Goal: Task Accomplishment & Management: Use online tool/utility

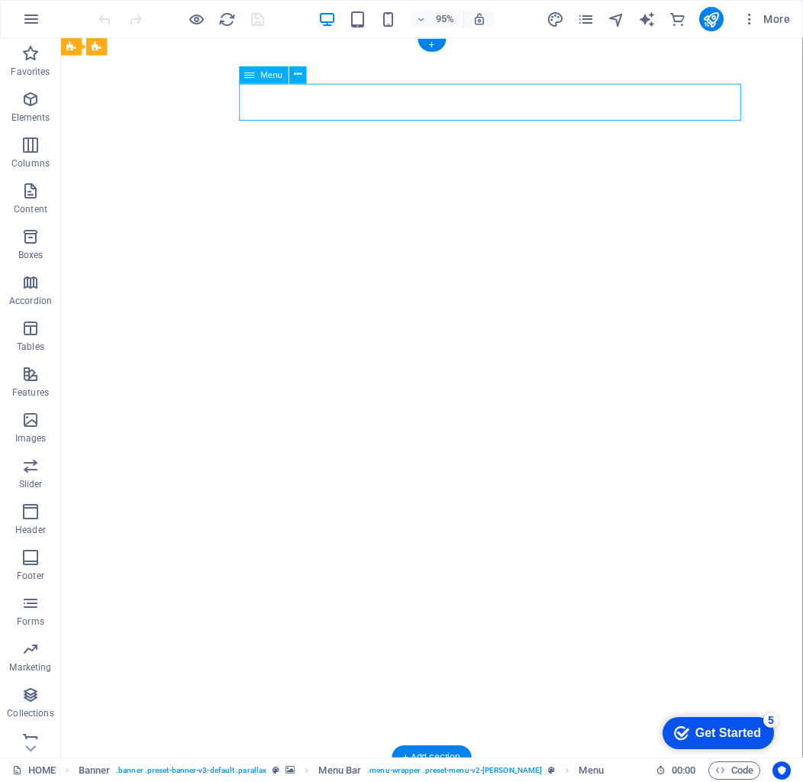
select select
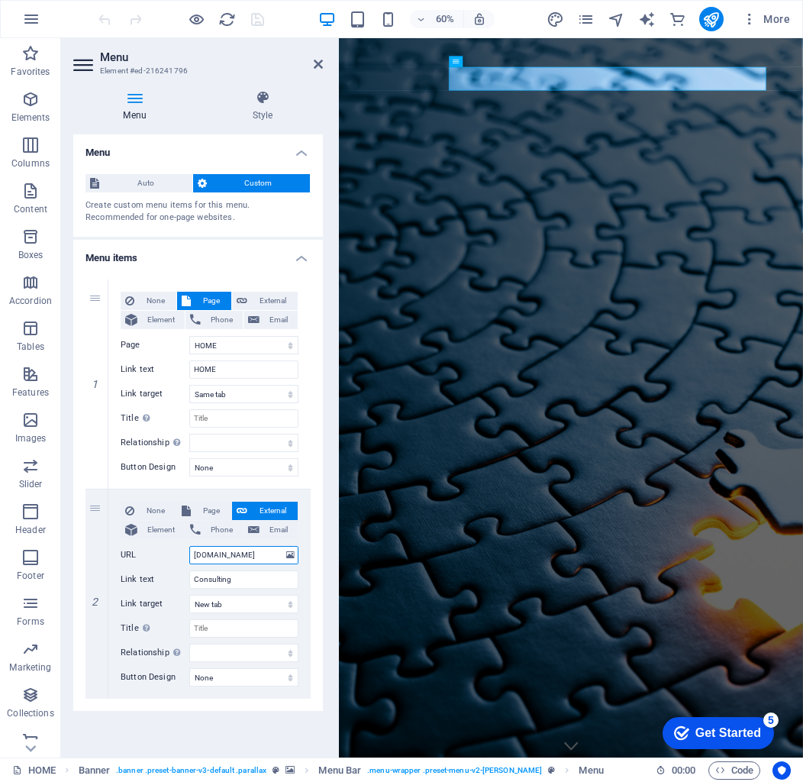
drag, startPoint x: 199, startPoint y: 553, endPoint x: 324, endPoint y: 552, distance: 124.5
click at [325, 553] on div "Menu Style Menu Auto Custom Create custom menu items for this menu. Recommended…" at bounding box center [198, 418] width 274 height 680
paste input "https://"
type input "[URL][DOMAIN_NAME]"
select select
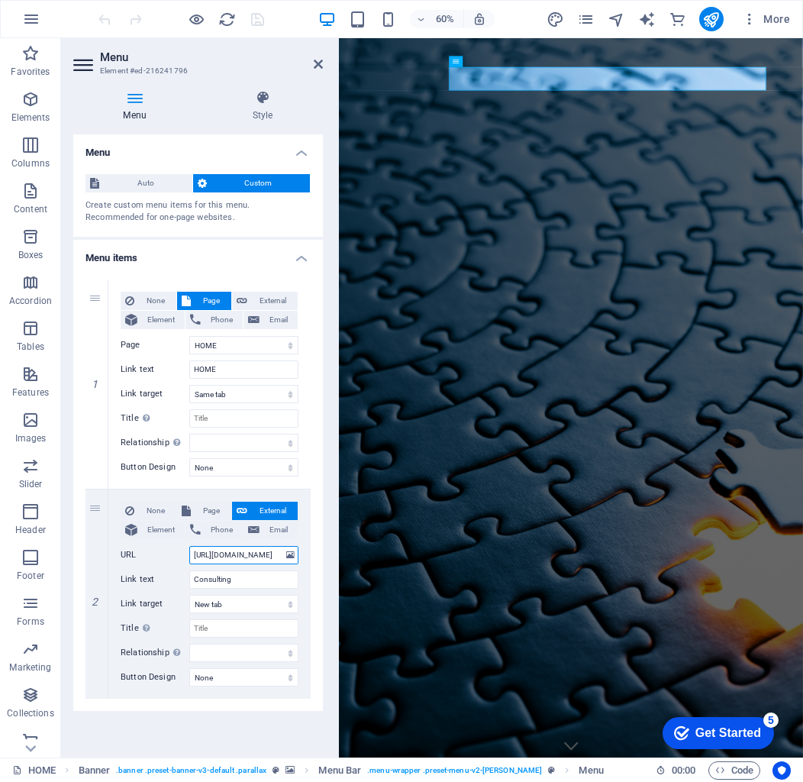
select select
type input "[URL][DOMAIN_NAME]"
click at [219, 715] on div "Menu Auto Custom Create custom menu items for this menu. Recommended for one-pa…" at bounding box center [198, 439] width 250 height 611
click at [717, 19] on icon "publish" at bounding box center [712, 20] width 18 height 18
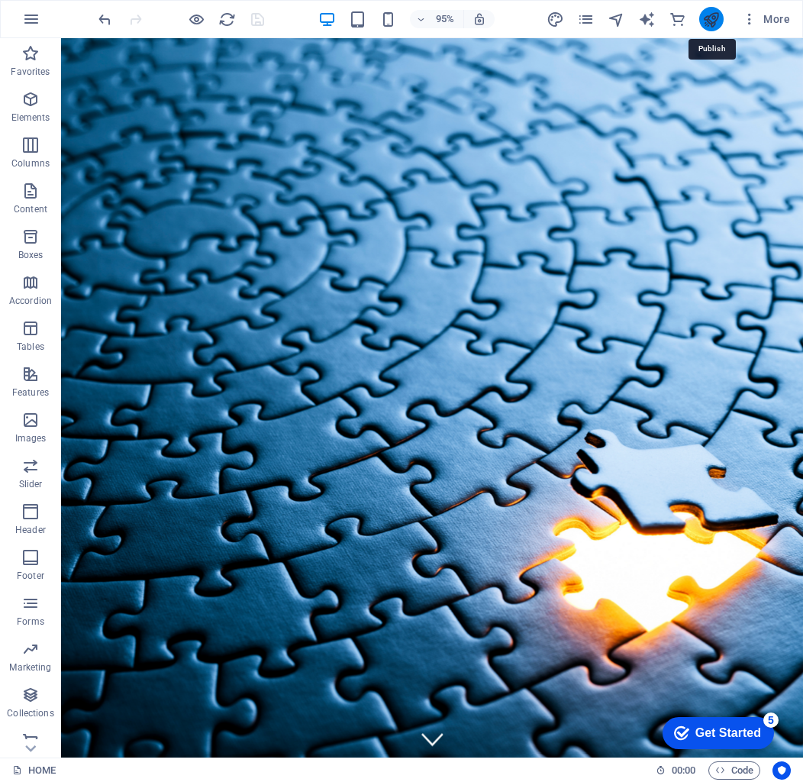
click at [713, 18] on icon "publish" at bounding box center [712, 20] width 18 height 18
